Goal: Task Accomplishment & Management: Complete application form

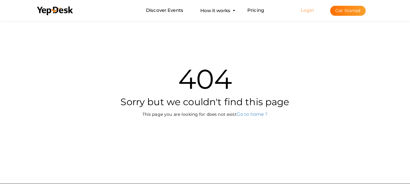
click at [308, 11] on link "Login" at bounding box center [307, 10] width 13 height 6
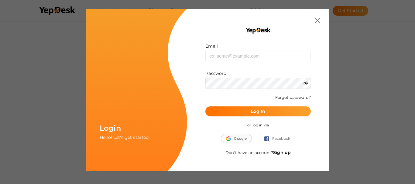
click at [236, 139] on span "Google" at bounding box center [236, 139] width 21 height 6
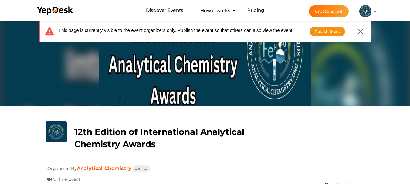
scroll to position [19, 0]
click at [363, 30] on icon at bounding box center [360, 31] width 5 height 5
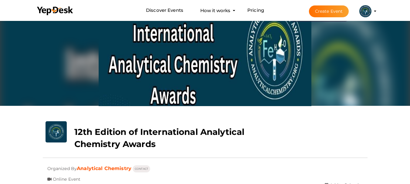
click at [375, 10] on li "Create Event Analytical Chemistry [EMAIL_ADDRESS][DOMAIN_NAME] Personal Profile…" at bounding box center [337, 11] width 81 height 22
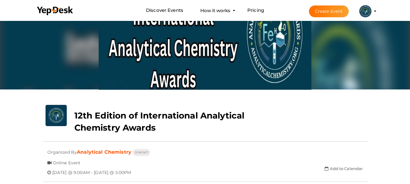
scroll to position [0, 0]
